Goal: Task Accomplishment & Management: Use online tool/utility

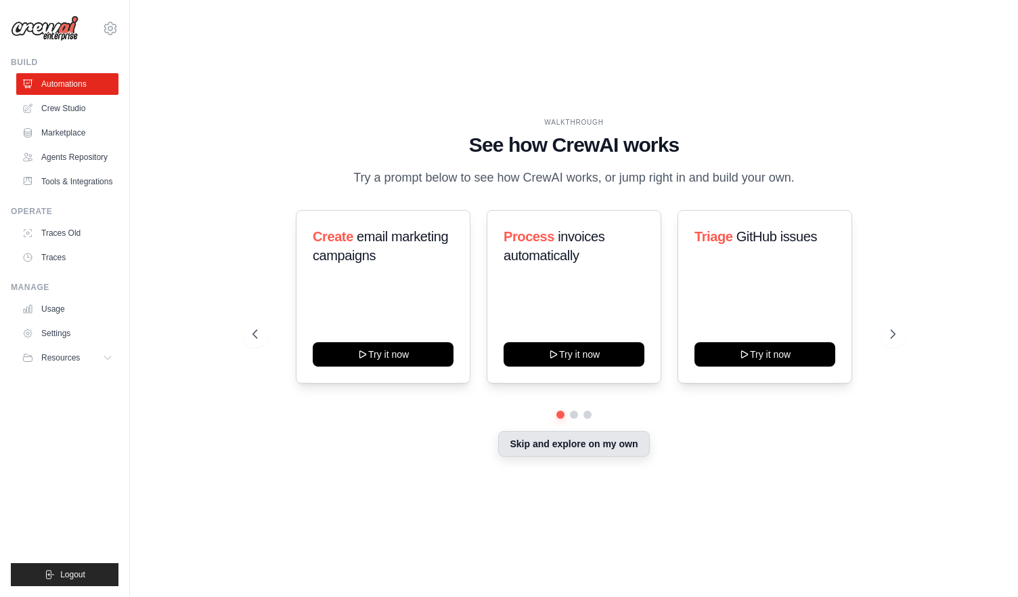
click at [528, 448] on button "Skip and explore on my own" at bounding box center [573, 444] width 151 height 26
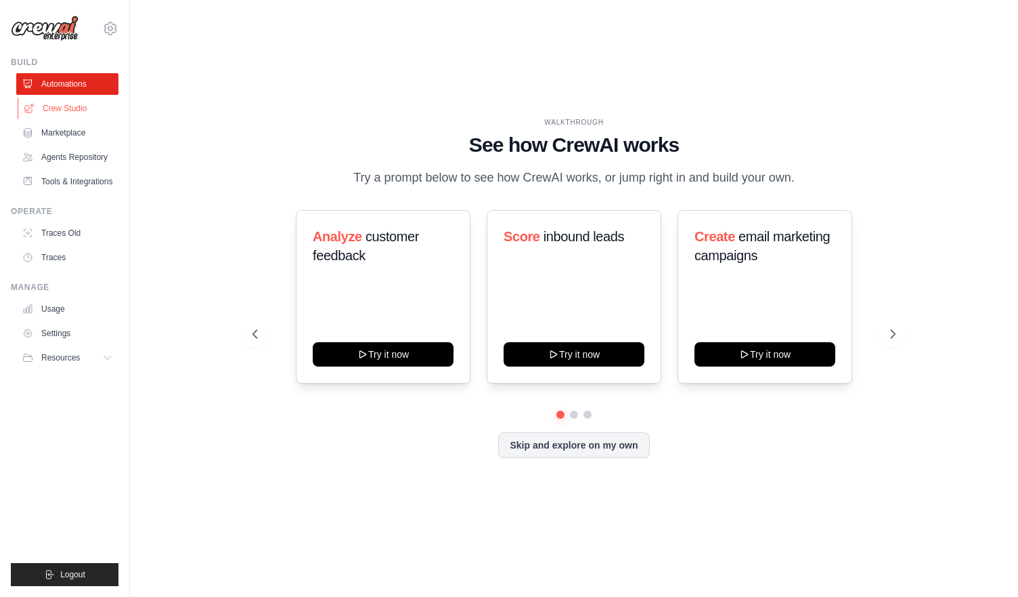
click at [83, 105] on link "Crew Studio" at bounding box center [69, 109] width 102 height 22
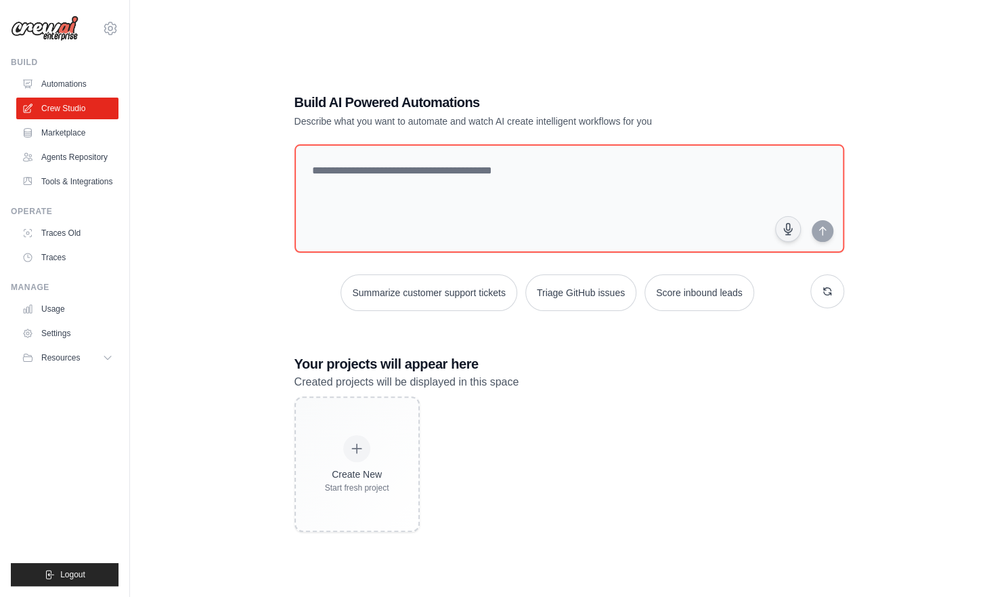
click at [422, 59] on div "Build AI Powered Automations Describe what you want to automate and watch AI cr…" at bounding box center [569, 312] width 835 height 597
click at [825, 295] on button "button" at bounding box center [828, 291] width 34 height 34
